Goal: Task Accomplishment & Management: Complete application form

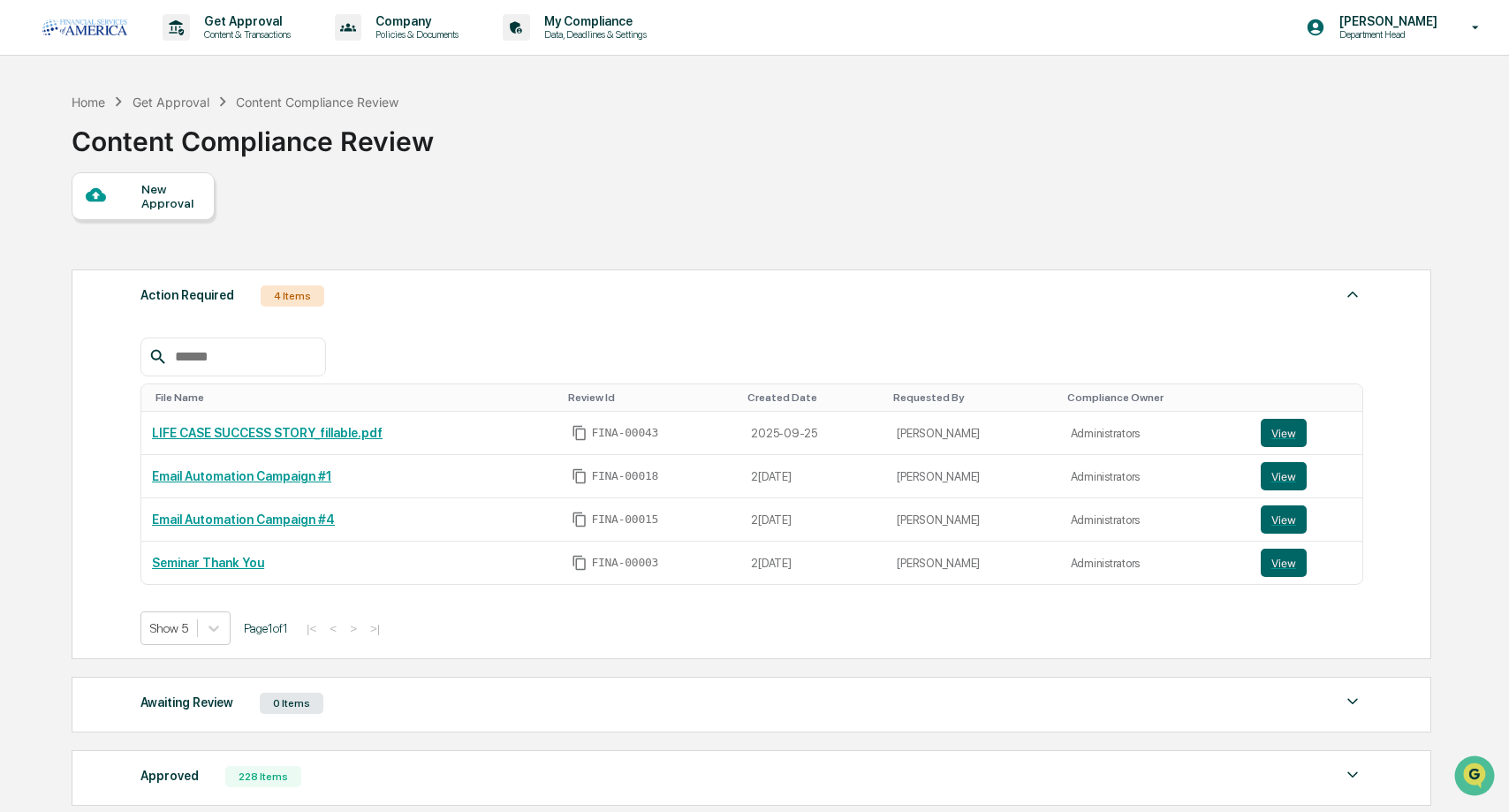
click at [146, 211] on div "New Approval" at bounding box center [142, 196] width 143 height 48
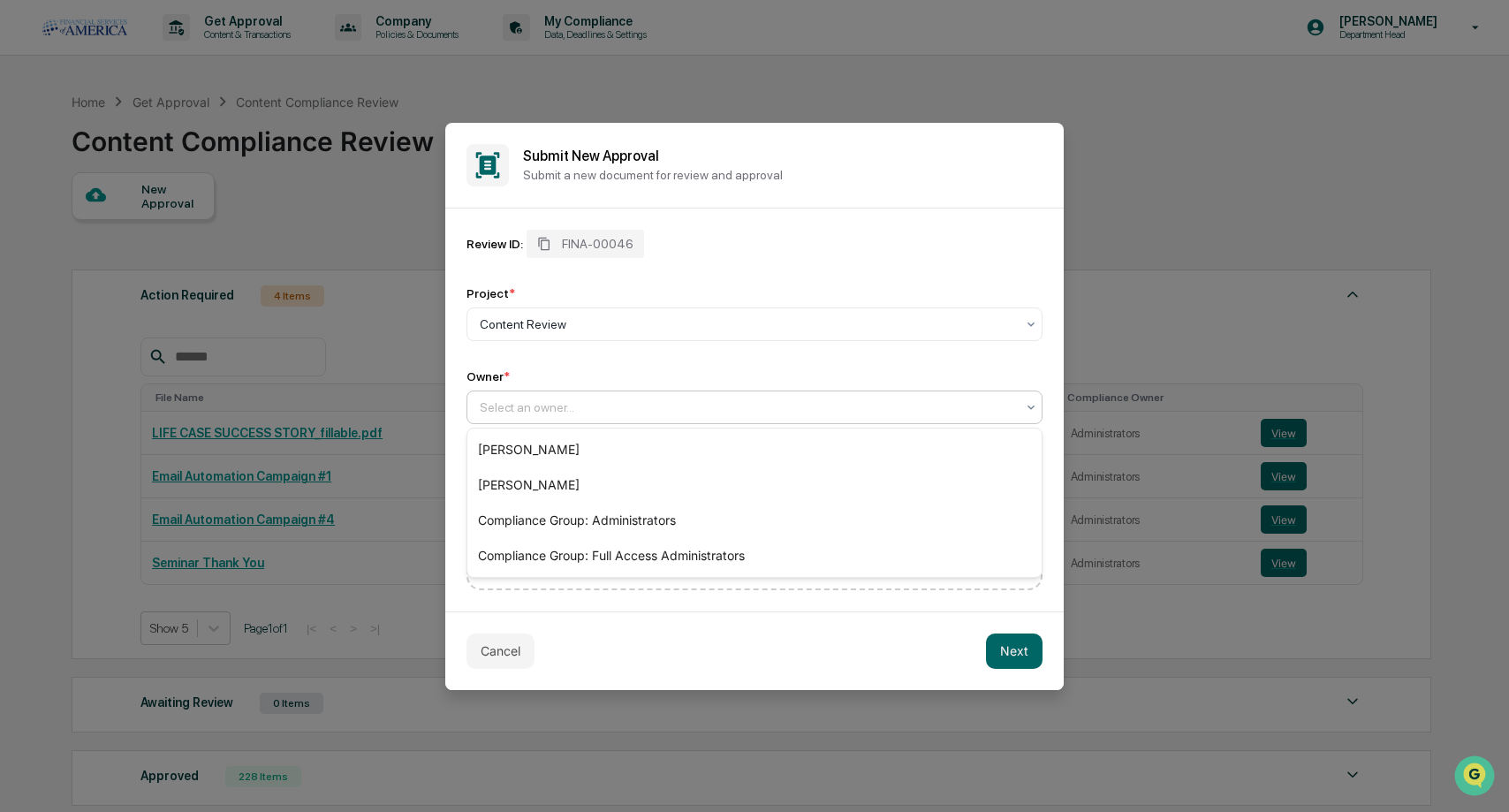
click at [609, 421] on div "Select an owner..." at bounding box center [754, 407] width 576 height 34
click at [555, 487] on div "[PERSON_NAME]" at bounding box center [754, 485] width 574 height 36
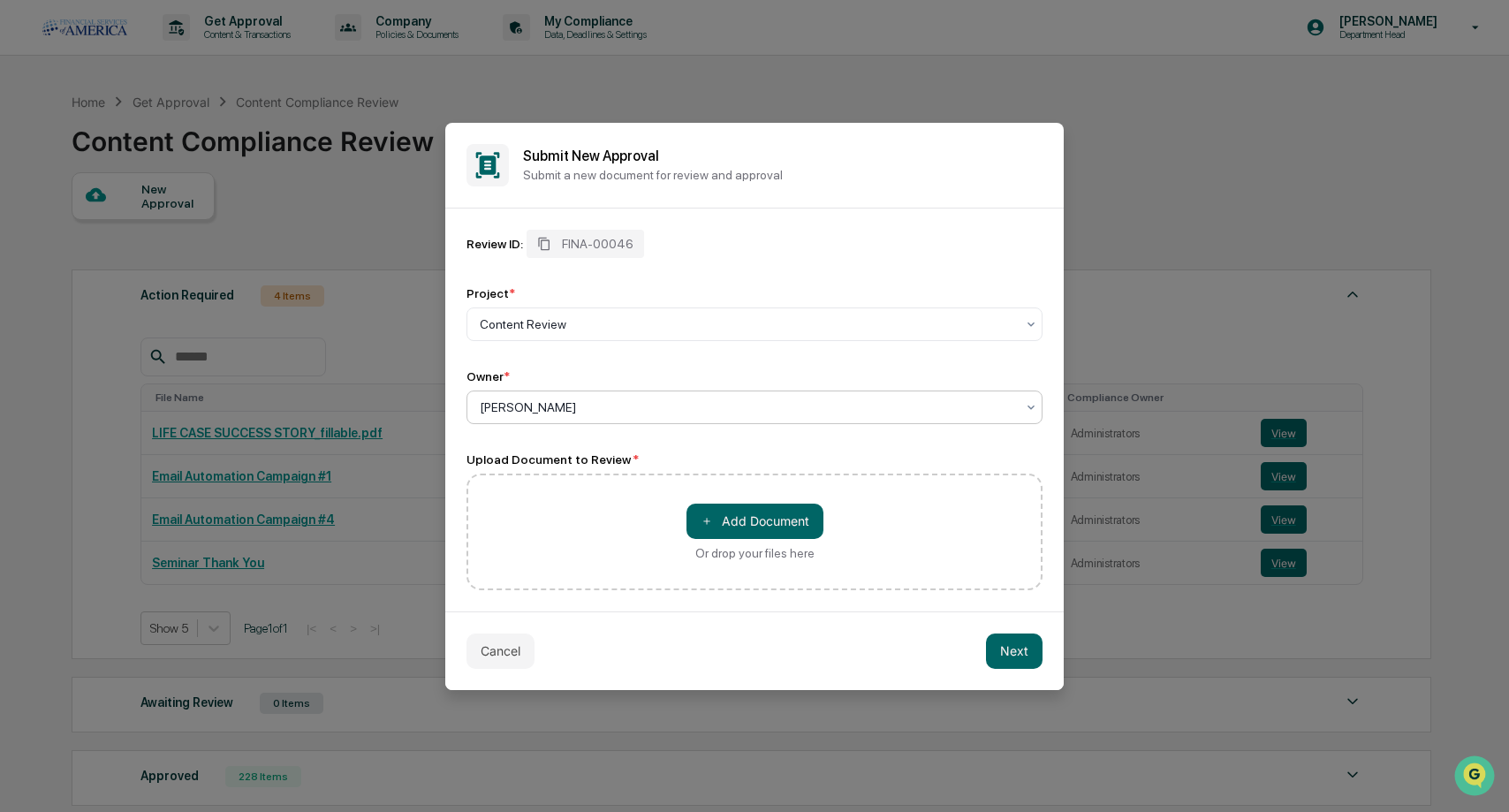
click at [555, 513] on div "＋ Add Document Or drop your files here" at bounding box center [754, 531] width 576 height 116
click at [749, 520] on button "＋ Add Document" at bounding box center [755, 522] width 137 height 36
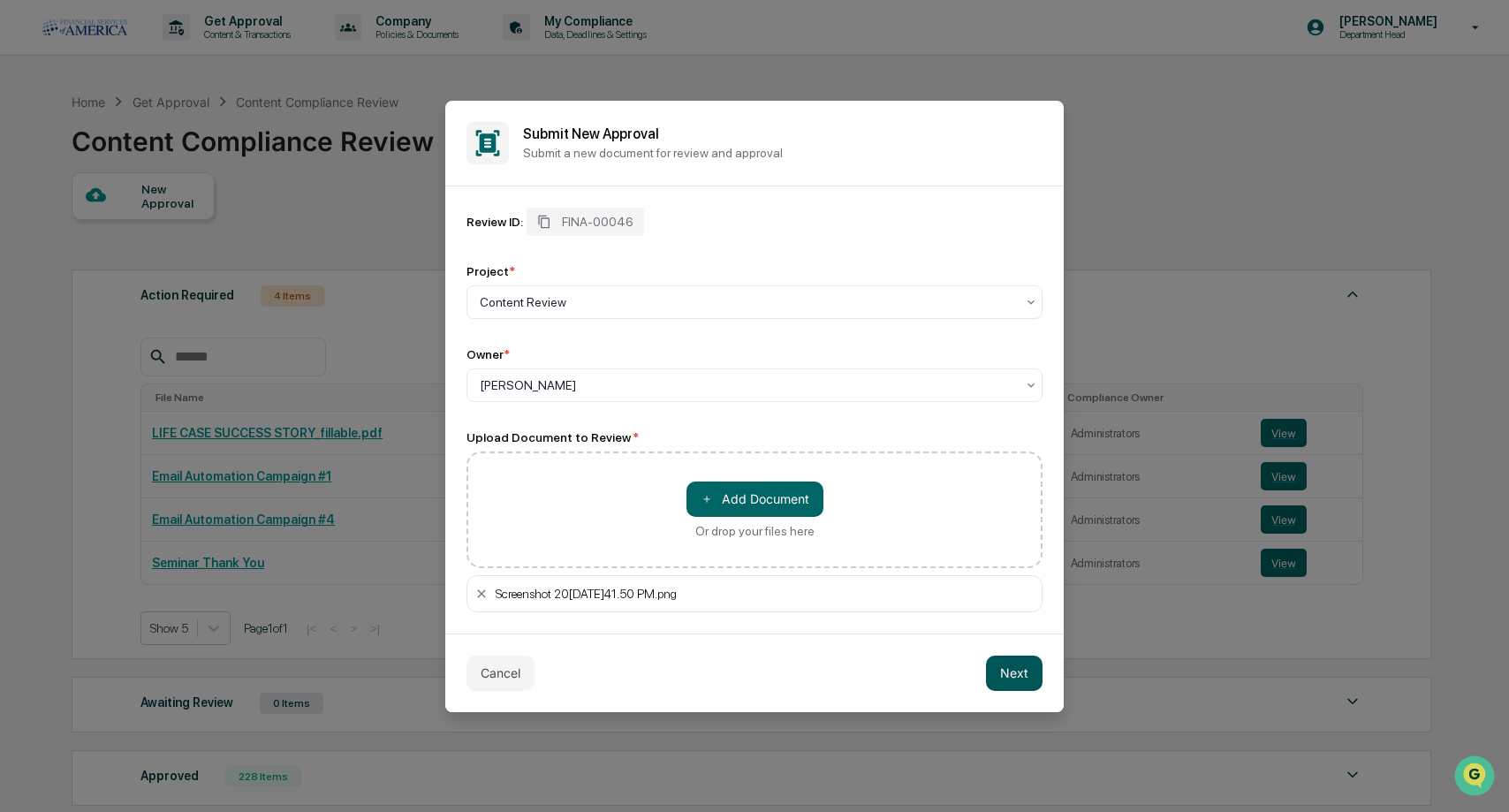
click at [1007, 674] on button "Next" at bounding box center [1013, 673] width 56 height 36
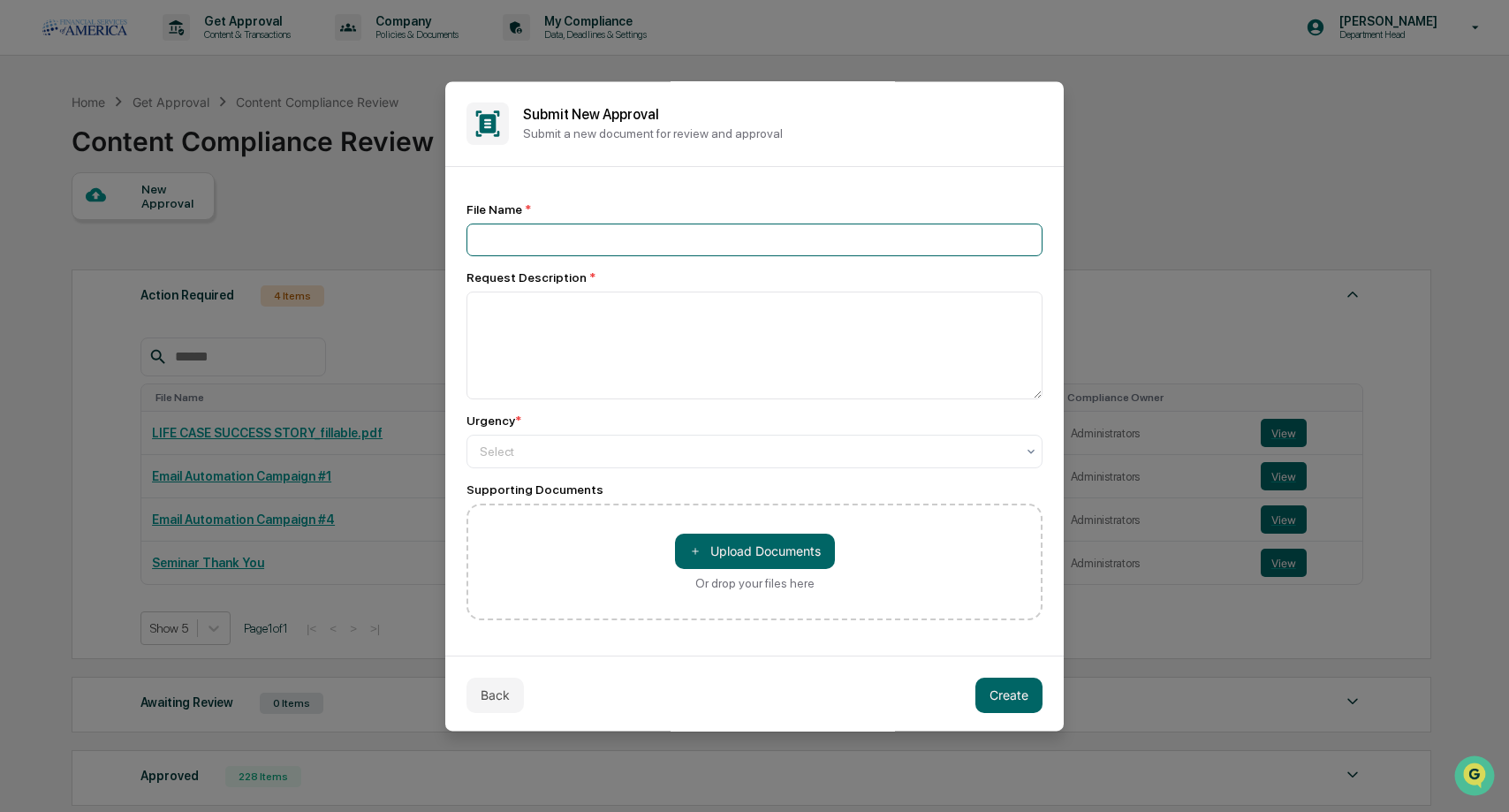
click at [547, 230] on input at bounding box center [754, 240] width 576 height 33
type input "**********"
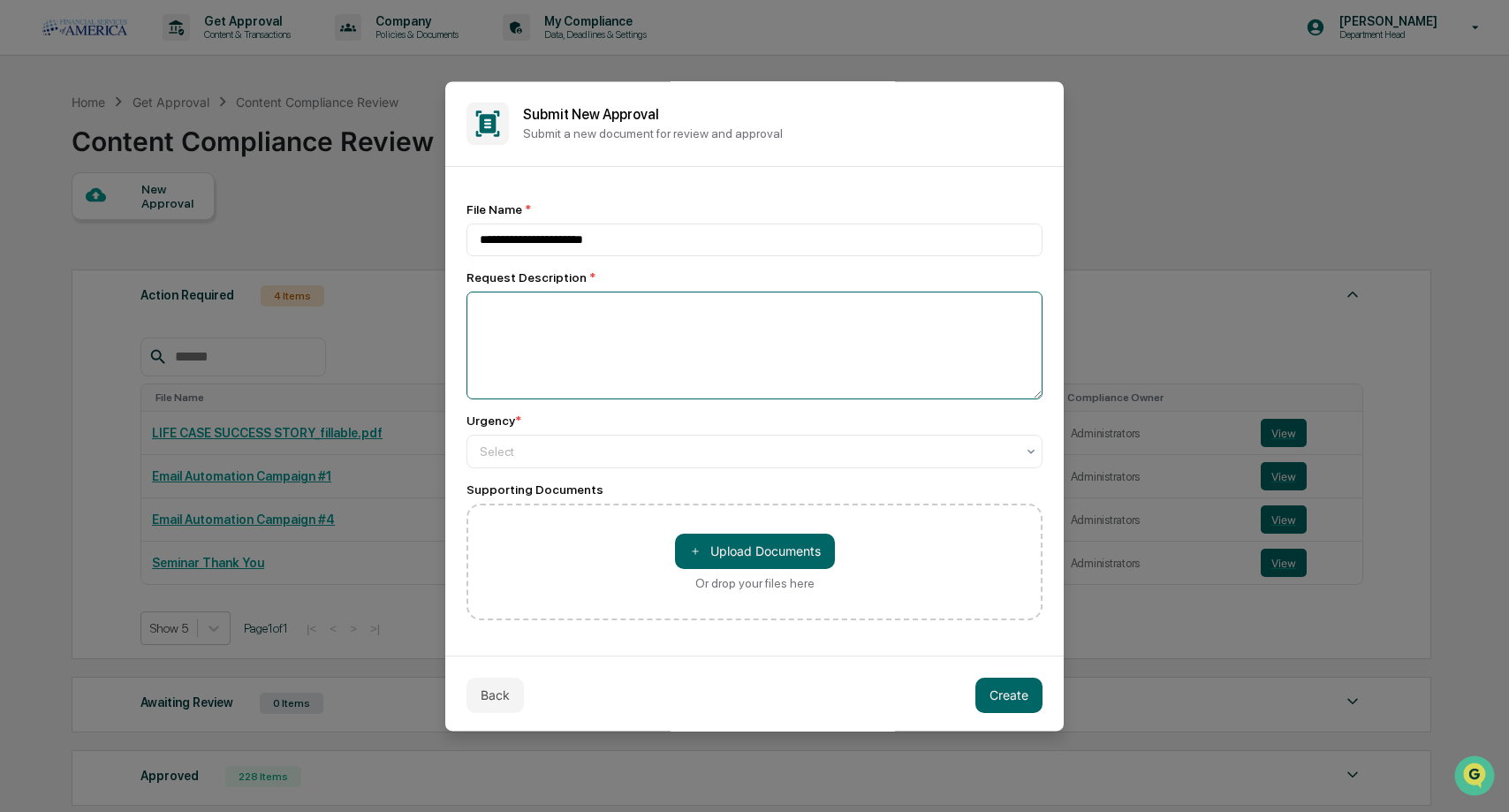
click at [531, 344] on textarea at bounding box center [754, 345] width 576 height 108
type textarea "**********"
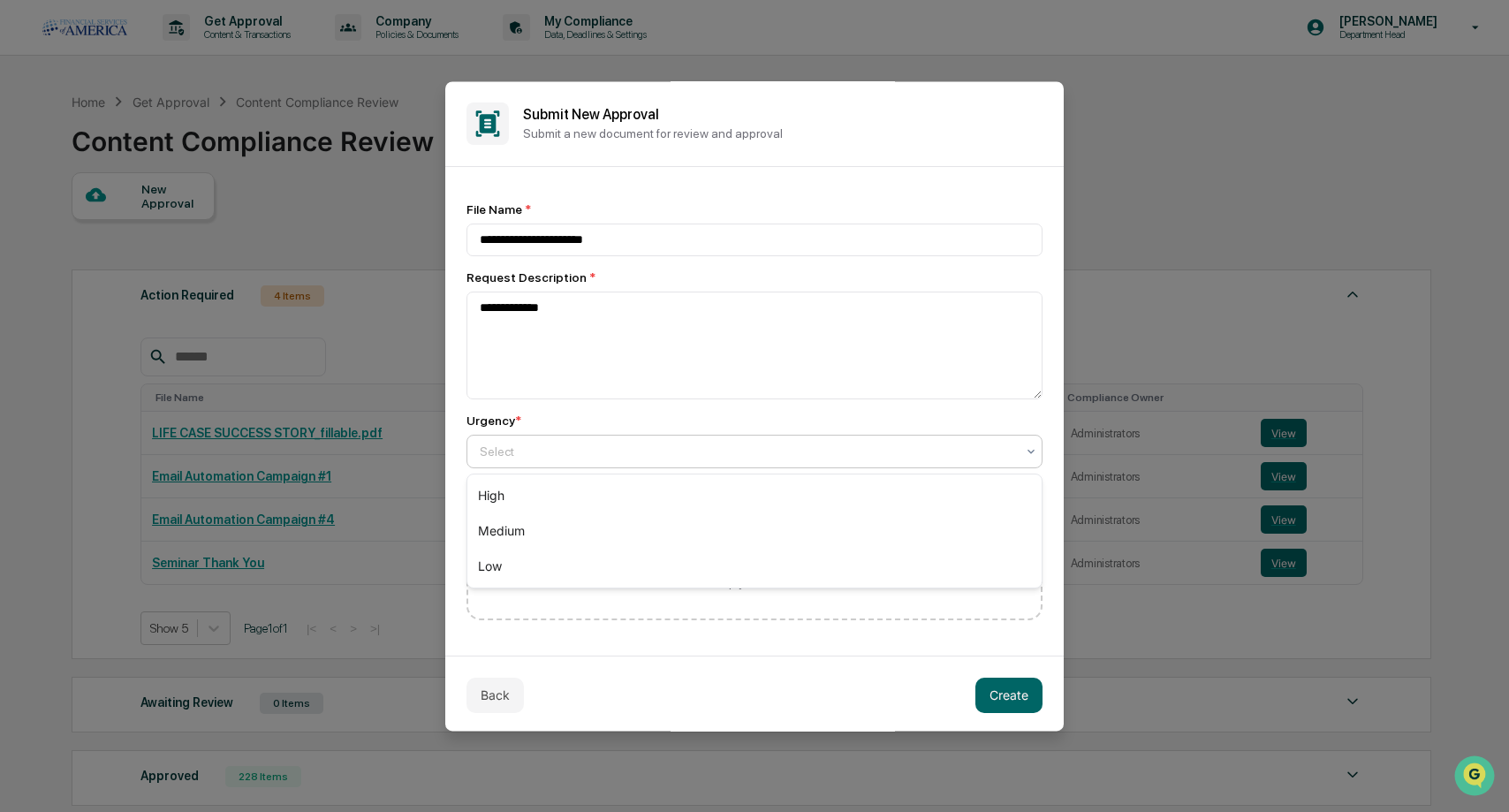
click at [546, 454] on div at bounding box center [747, 450] width 535 height 18
click at [513, 497] on div "High" at bounding box center [754, 495] width 574 height 36
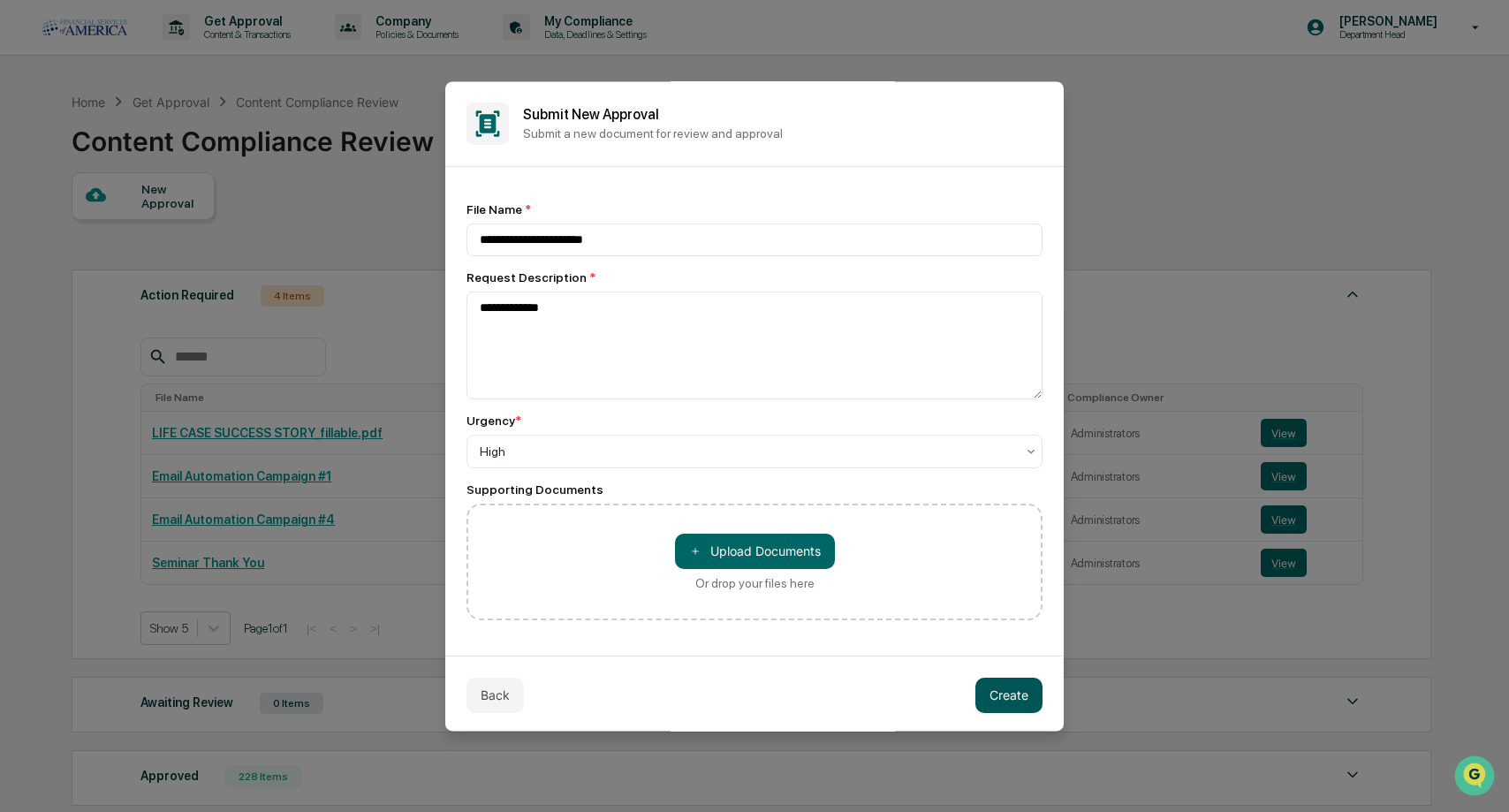
click at [1000, 701] on button "Create" at bounding box center [1009, 695] width 67 height 36
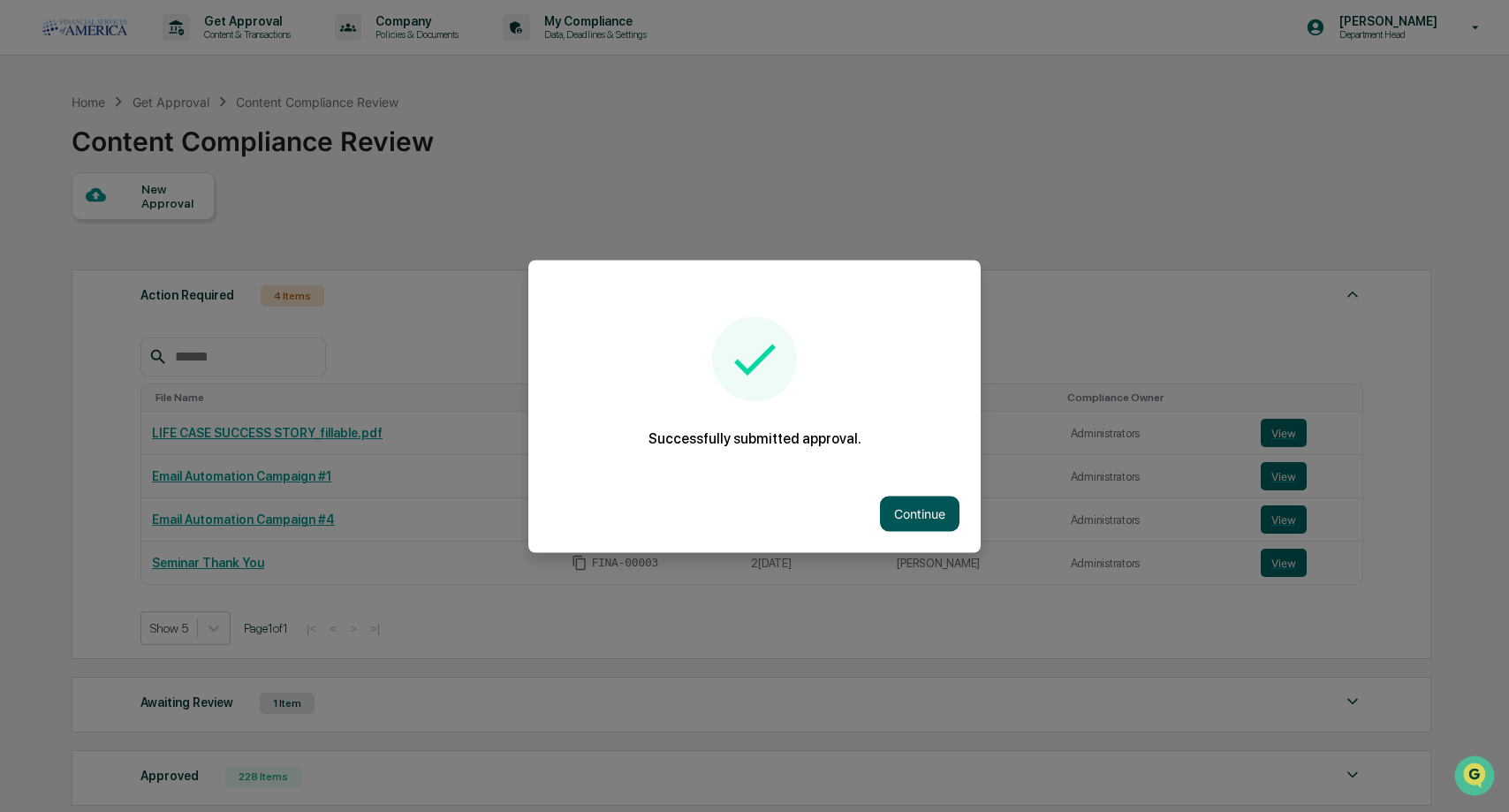
click at [903, 507] on button "Continue" at bounding box center [919, 513] width 80 height 36
